Goal: Navigation & Orientation: Find specific page/section

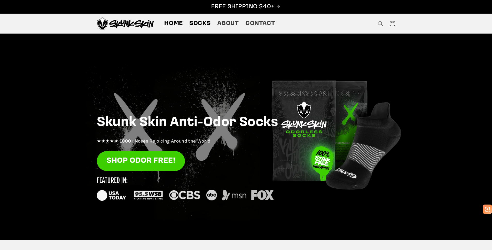
click at [201, 24] on span "Socks" at bounding box center [199, 24] width 21 height 8
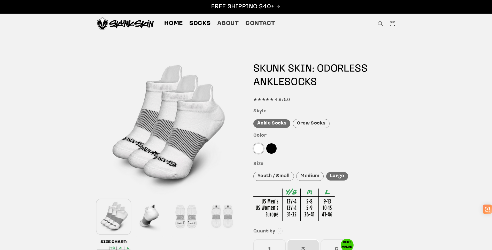
click at [180, 22] on span "Home" at bounding box center [173, 24] width 19 height 8
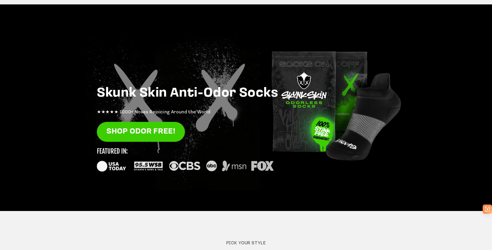
scroll to position [34, 0]
